Goal: Task Accomplishment & Management: Manage account settings

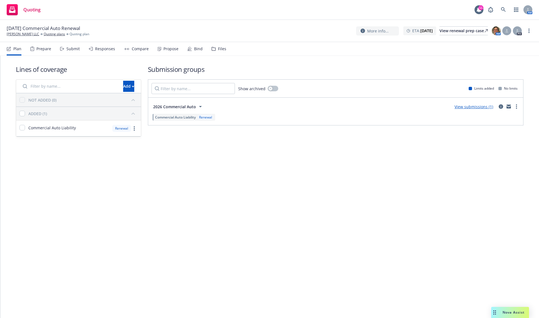
click at [200, 105] on icon at bounding box center [200, 106] width 7 height 7
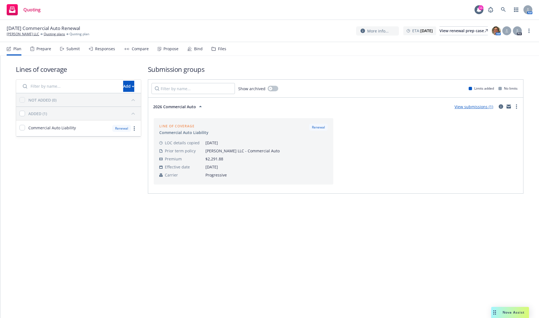
drag, startPoint x: 67, startPoint y: 49, endPoint x: 75, endPoint y: 58, distance: 11.0
click at [67, 49] on div "Submit" at bounding box center [72, 49] width 13 height 4
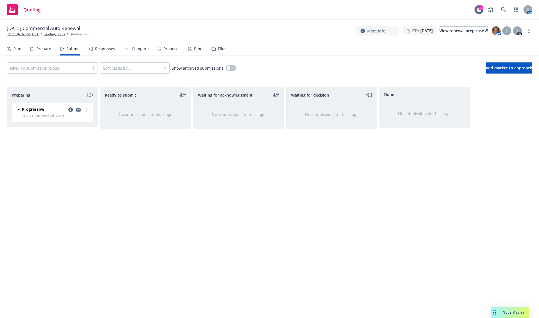
click at [70, 108] on icon "copy logging email" at bounding box center [70, 109] width 4 height 4
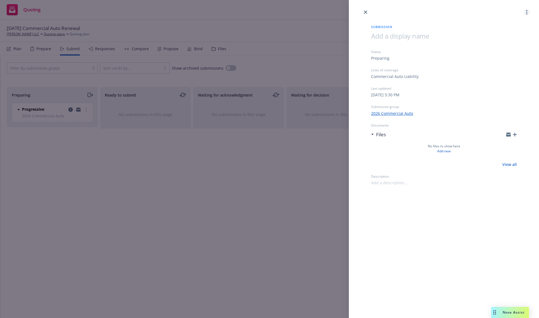
click at [526, 11] on link "more" at bounding box center [526, 12] width 7 height 7
click at [504, 37] on span "Archive submission" at bounding box center [505, 36] width 50 height 5
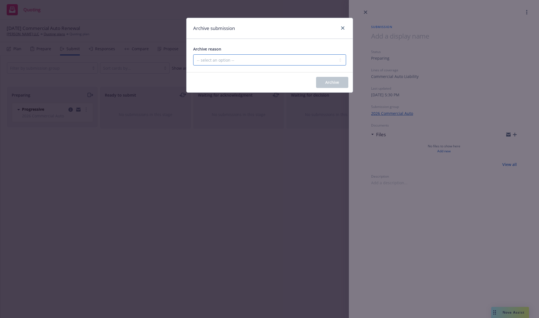
drag, startPoint x: 297, startPoint y: 60, endPoint x: 294, endPoint y: 64, distance: 5.5
click at [297, 60] on select "-- select an option -- Carrier unresponsive Client decided not to proceed with …" at bounding box center [269, 59] width 153 height 11
select select "OTHER"
click at [193, 54] on select "-- select an option -- Carrier unresponsive Client decided not to proceed with …" at bounding box center [269, 59] width 153 height 11
click at [322, 82] on button "Archive" at bounding box center [332, 82] width 32 height 11
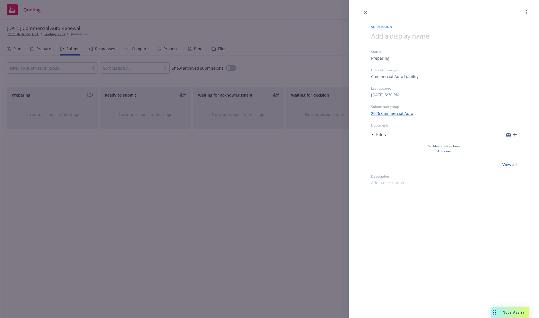
click at [17, 52] on div "Submission Status Preparing Lines of coverage Commercial Auto Liability Last up…" at bounding box center [269, 159] width 539 height 318
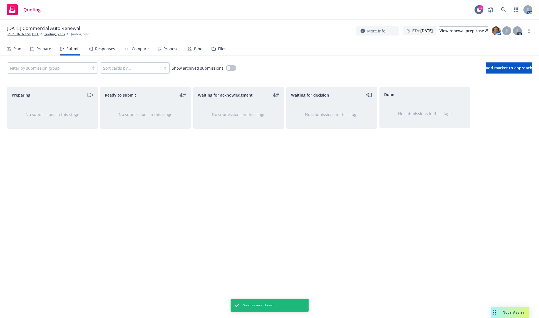
click at [19, 50] on div "Plan" at bounding box center [17, 49] width 8 height 4
